Goal: Consume media (video, audio): Watch videos, listen to music or podcasts

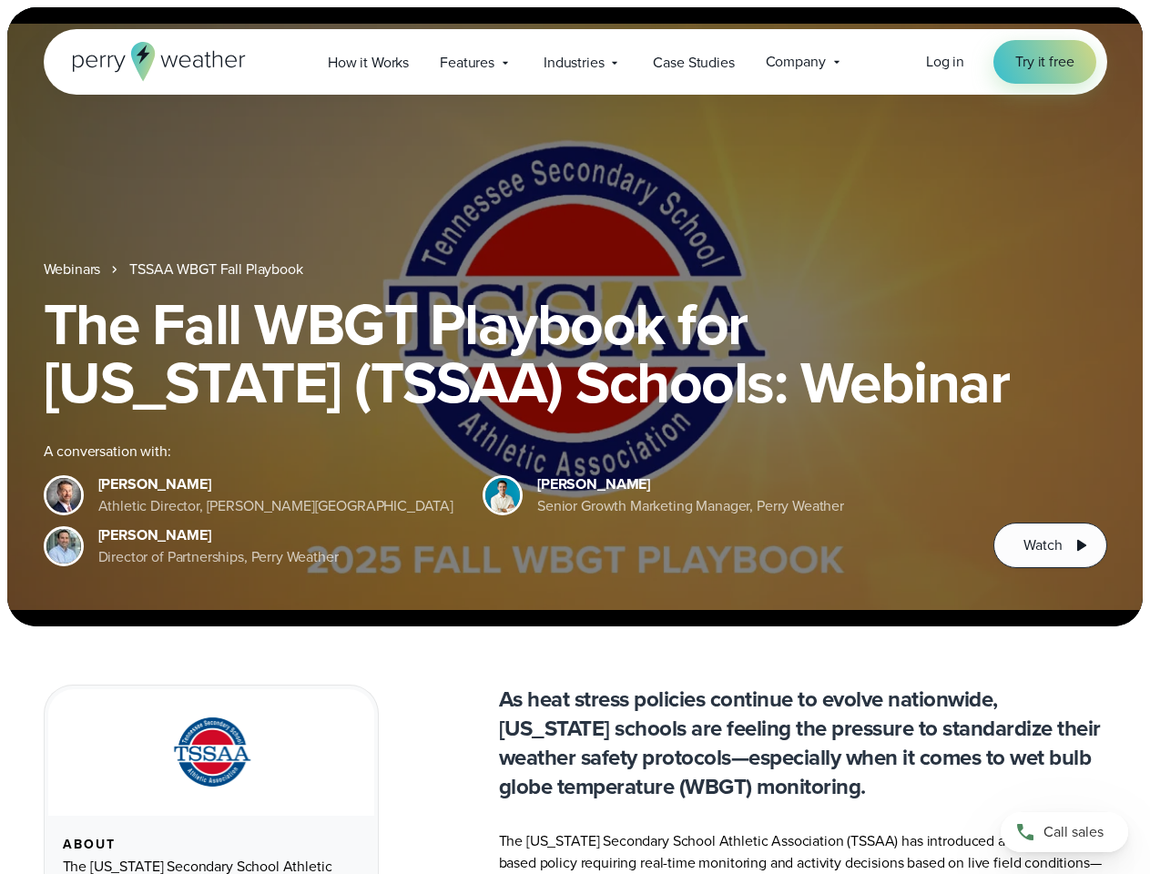
click at [574, 437] on div "The Fall WBGT Playbook for [US_STATE] (TSSAA) Schools: Webinar A conversation w…" at bounding box center [575, 431] width 1063 height 273
click at [574, 62] on span "Industries" at bounding box center [574, 63] width 60 height 22
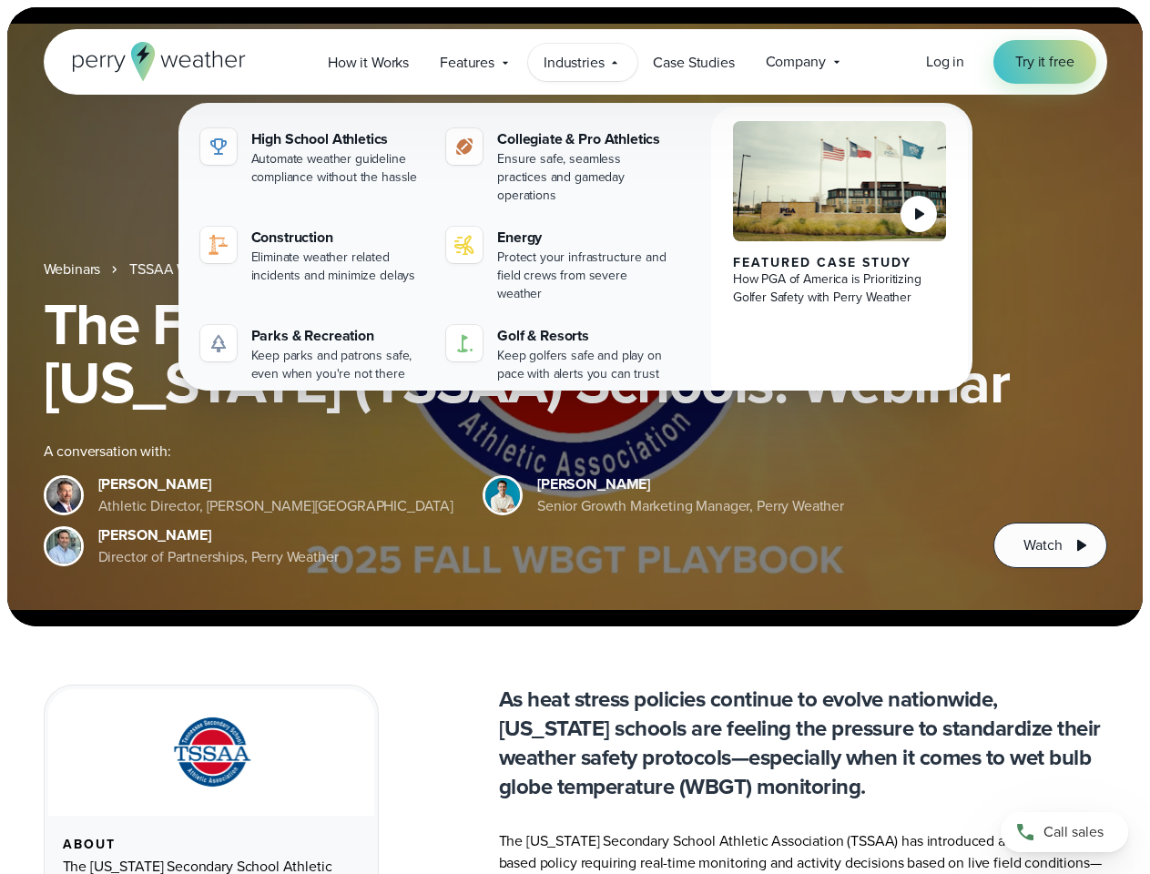
click at [574, 317] on h1 "The Fall WBGT Playbook for [US_STATE] (TSSAA) Schools: Webinar" at bounding box center [575, 353] width 1063 height 117
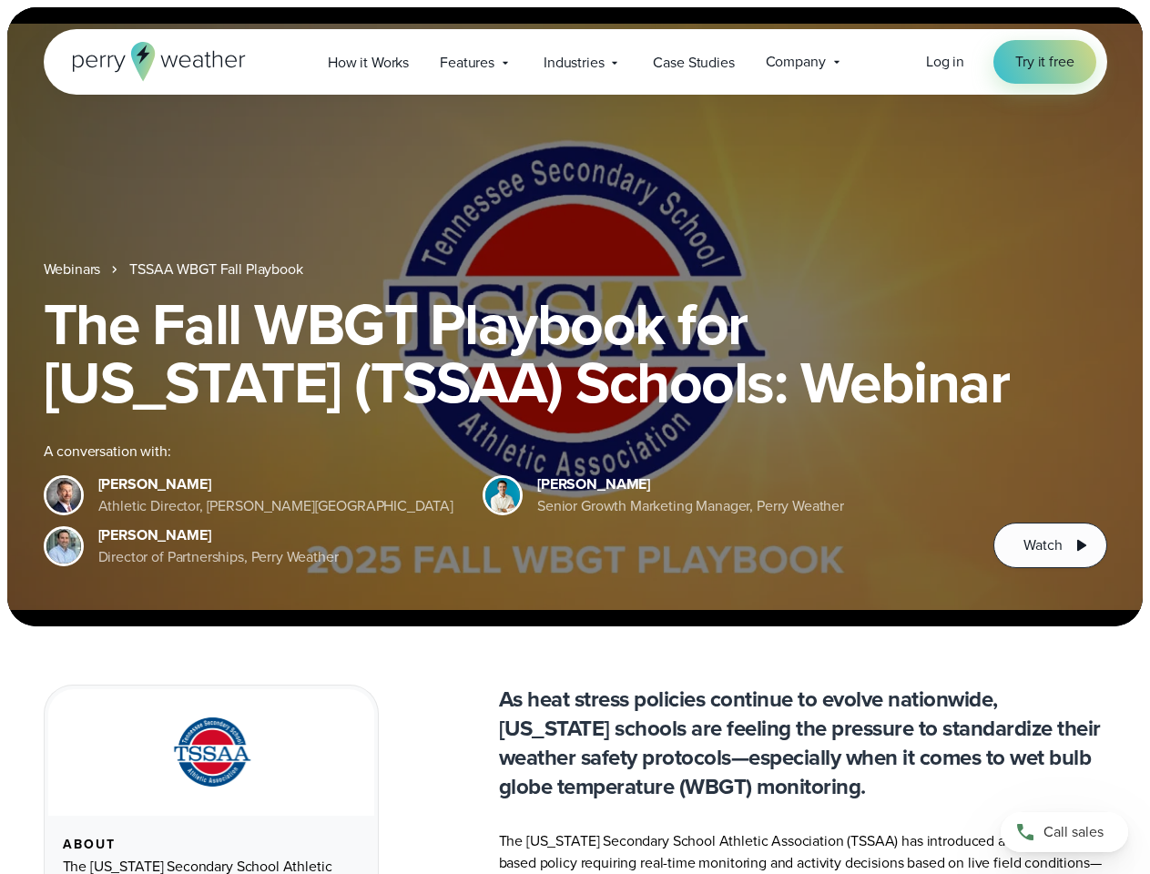
click at [218, 269] on link "TSSAA WBGT Fall Playbook" at bounding box center [215, 270] width 173 height 22
click at [1050, 545] on span "Watch" at bounding box center [1042, 545] width 38 height 22
